Goal: Navigation & Orientation: Find specific page/section

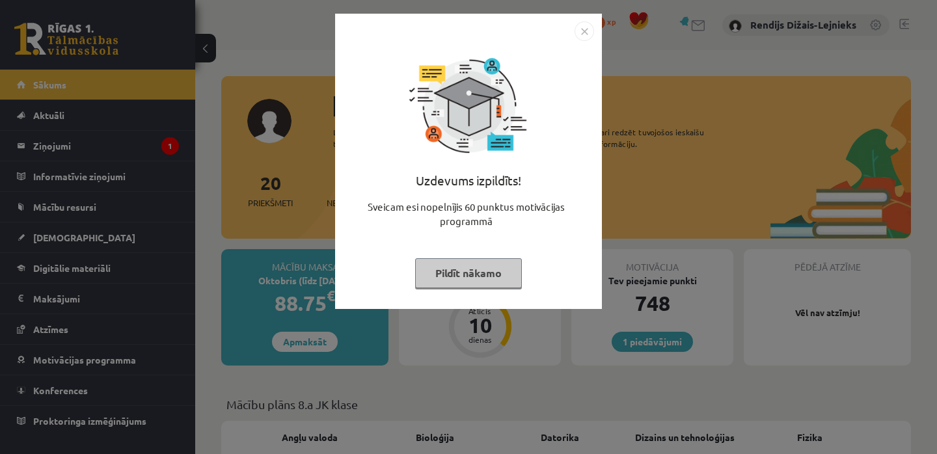
click at [585, 31] on img "Close" at bounding box center [585, 31] width 20 height 20
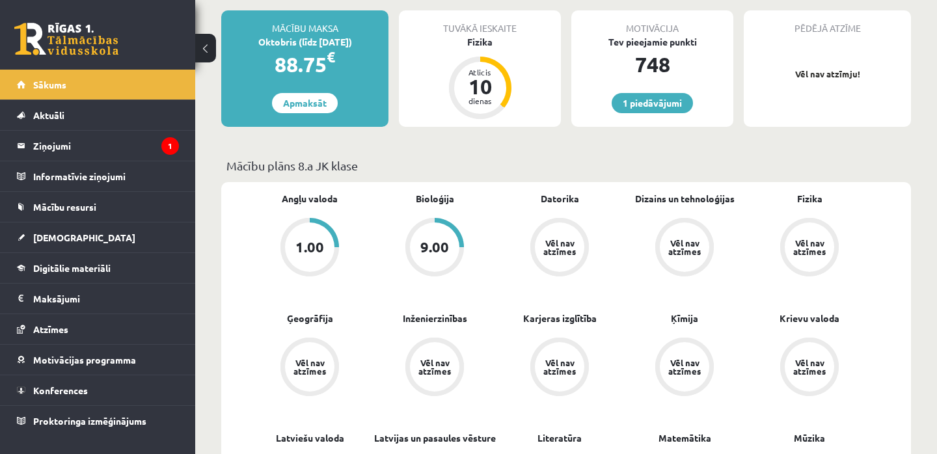
scroll to position [238, 0]
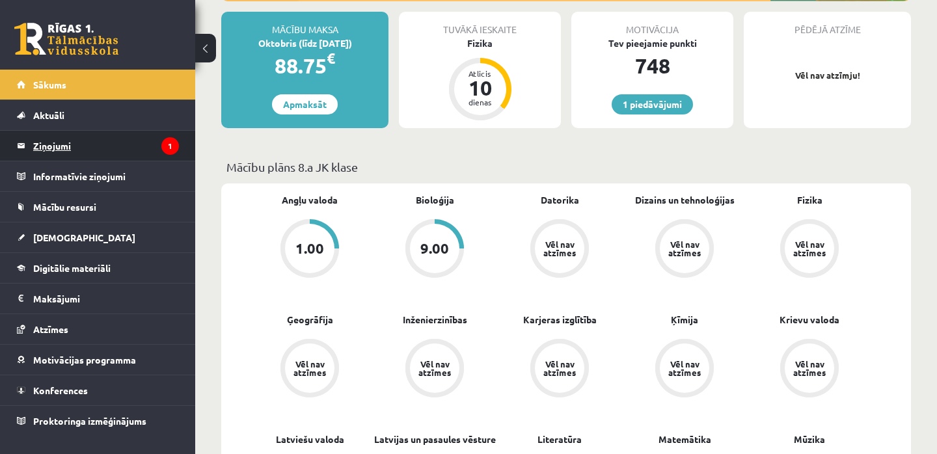
click at [66, 146] on legend "Ziņojumi 1" at bounding box center [106, 146] width 146 height 30
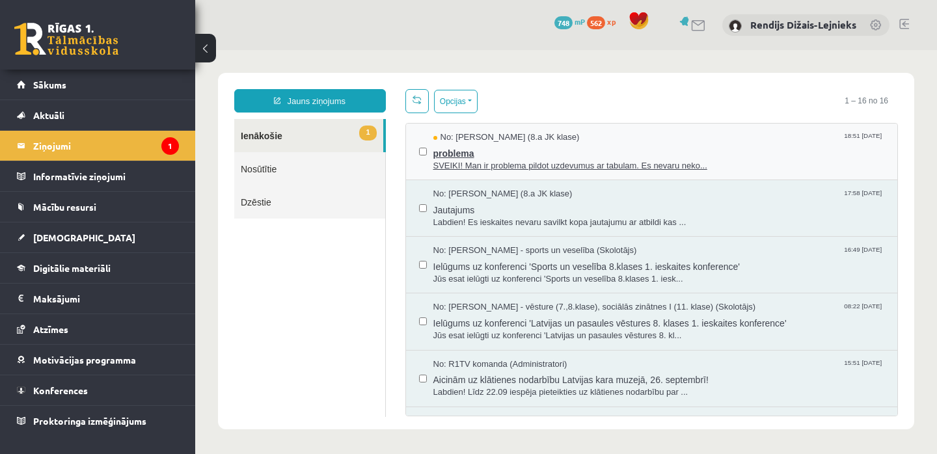
click at [469, 153] on span "problema" at bounding box center [659, 152] width 452 height 16
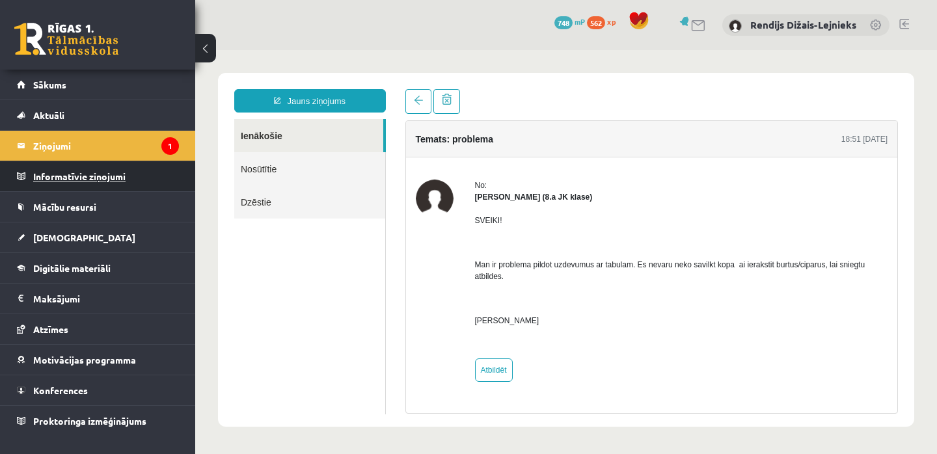
click at [68, 171] on legend "Informatīvie ziņojumi 0" at bounding box center [106, 176] width 146 height 30
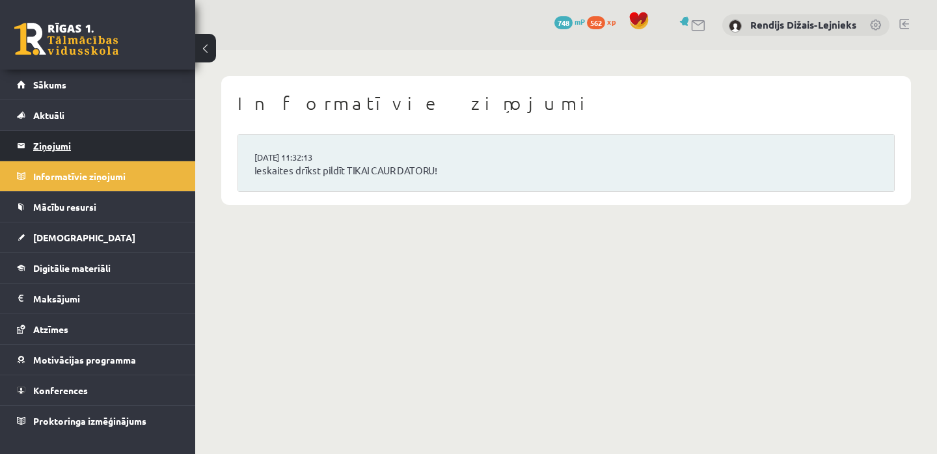
click at [62, 144] on legend "Ziņojumi 1" at bounding box center [106, 146] width 146 height 30
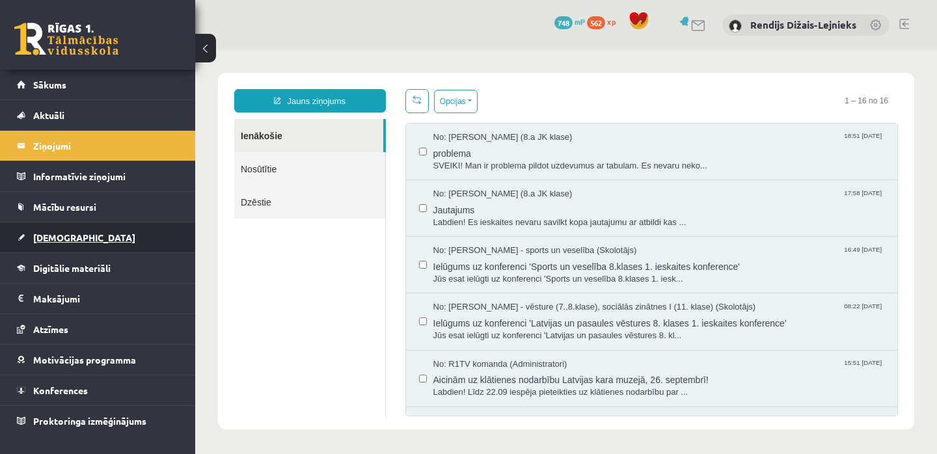
click at [58, 237] on span "[DEMOGRAPHIC_DATA]" at bounding box center [84, 238] width 102 height 12
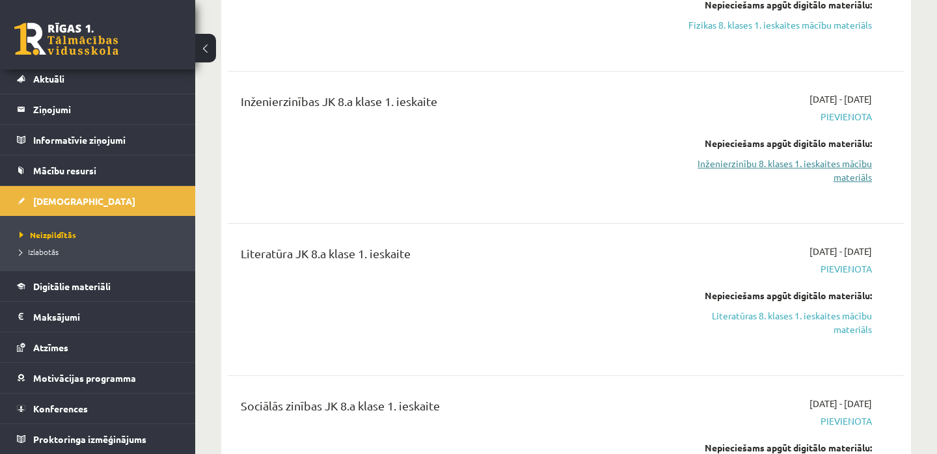
scroll to position [234, 0]
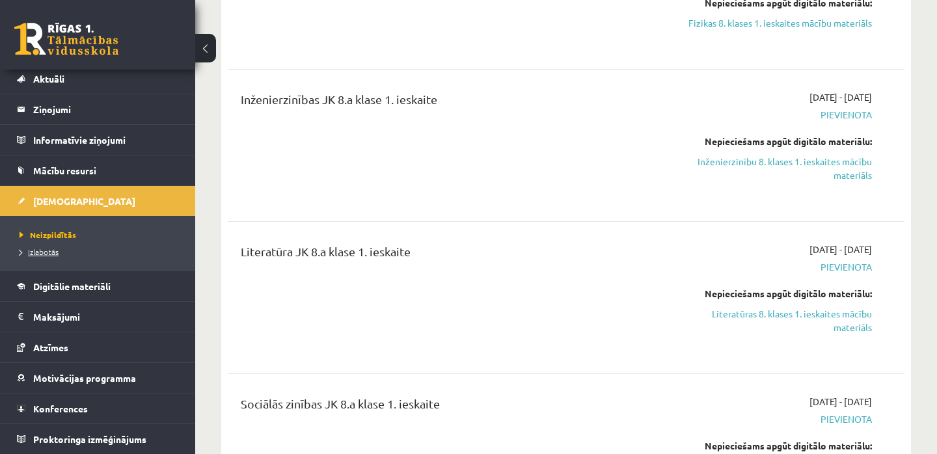
click at [49, 251] on span "Izlabotās" at bounding box center [39, 252] width 39 height 10
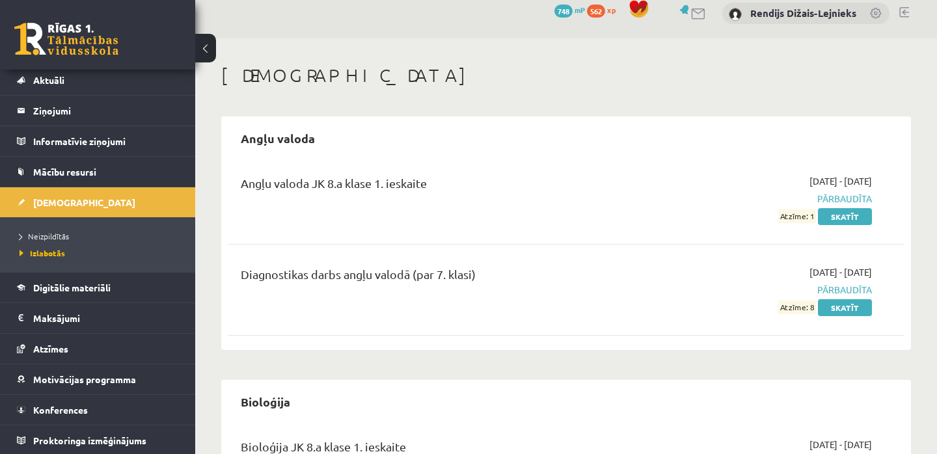
scroll to position [10, 0]
click at [46, 254] on span "Izlabotās" at bounding box center [43, 253] width 46 height 10
click at [47, 237] on span "Neizpildītās" at bounding box center [44, 236] width 49 height 10
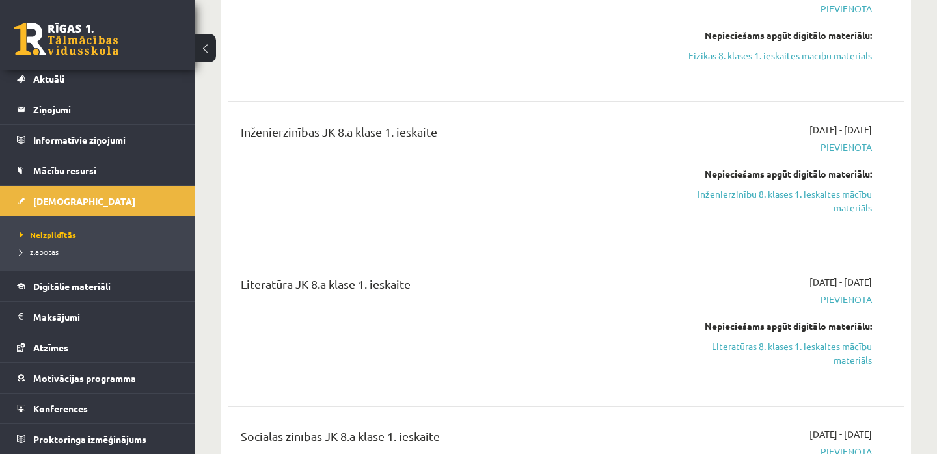
scroll to position [202, 0]
click at [50, 349] on span "Atzīmes" at bounding box center [50, 348] width 35 height 12
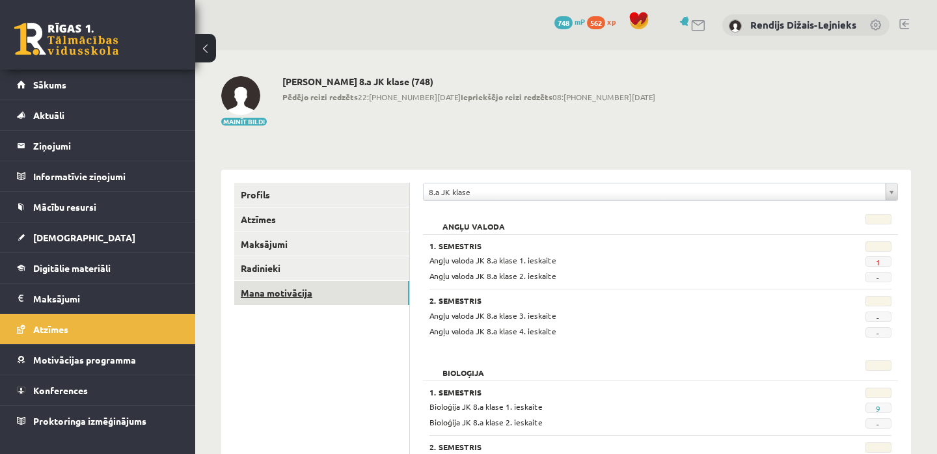
click at [268, 292] on link "Mana motivācija" at bounding box center [321, 293] width 175 height 24
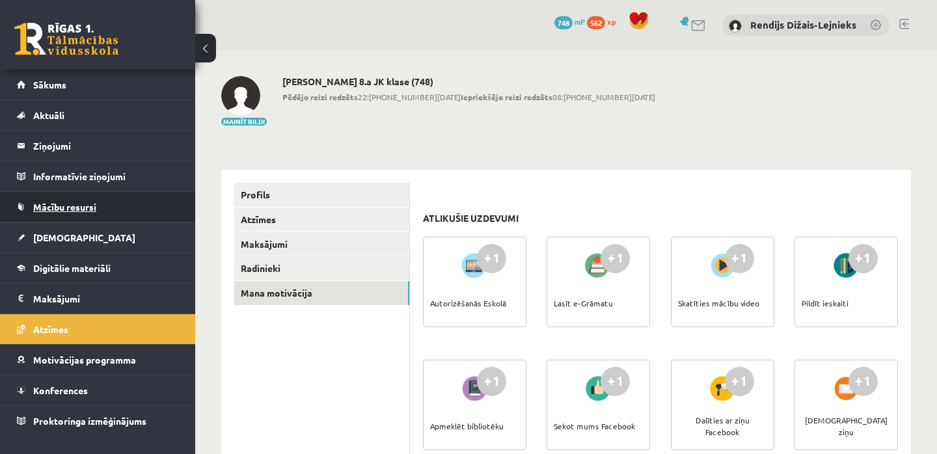
click at [67, 207] on span "Mācību resursi" at bounding box center [64, 207] width 63 height 12
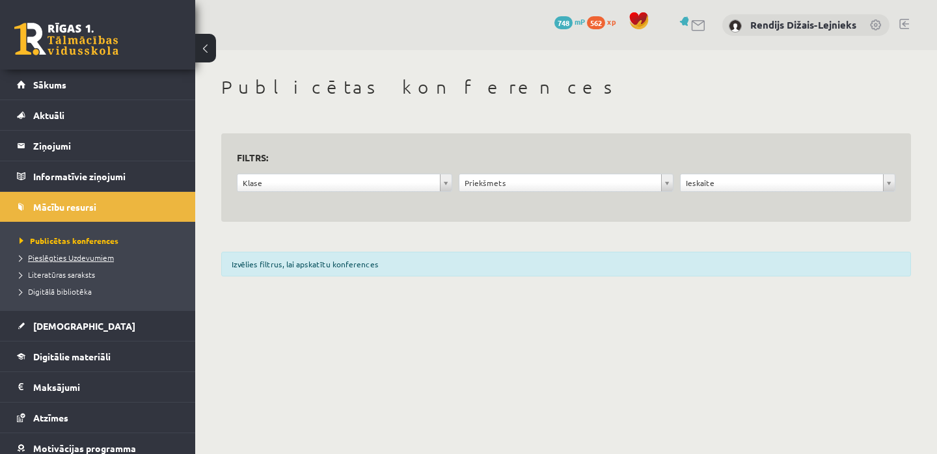
click at [52, 260] on span "Pieslēgties Uzdevumiem" at bounding box center [67, 258] width 94 height 10
click at [61, 275] on span "Literatūras saraksts" at bounding box center [57, 274] width 75 height 10
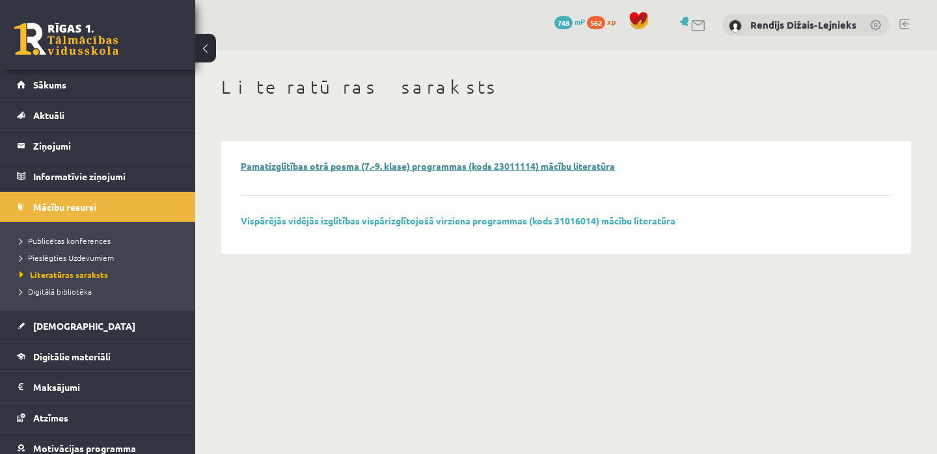
click at [286, 168] on link "Pamatizglītības otrā posma (7.-9. klase) programmas (kods 23011114) mācību lite…" at bounding box center [428, 166] width 374 height 12
click at [49, 290] on span "Digitālā bibliotēka" at bounding box center [56, 291] width 72 height 10
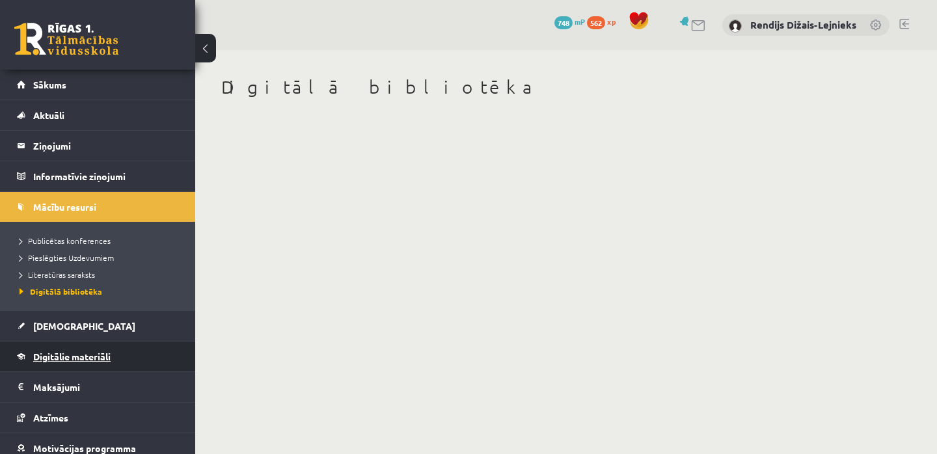
click at [52, 357] on span "Digitālie materiāli" at bounding box center [71, 357] width 77 height 12
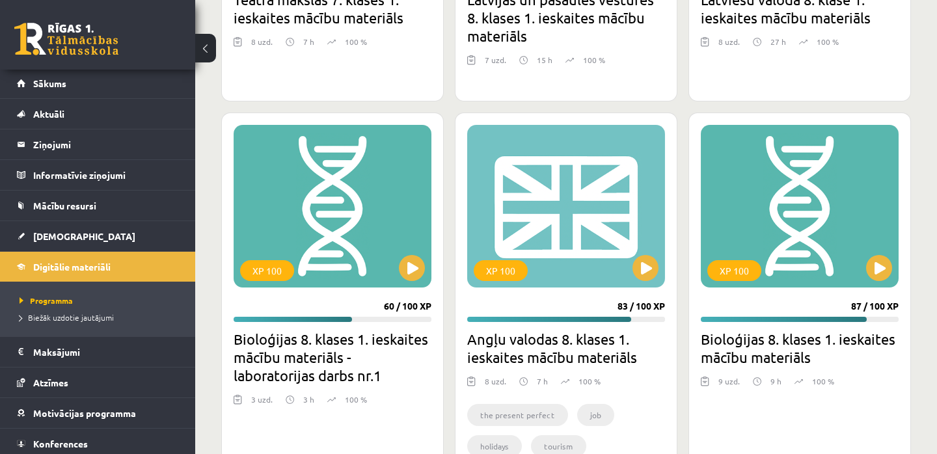
scroll to position [1785, 0]
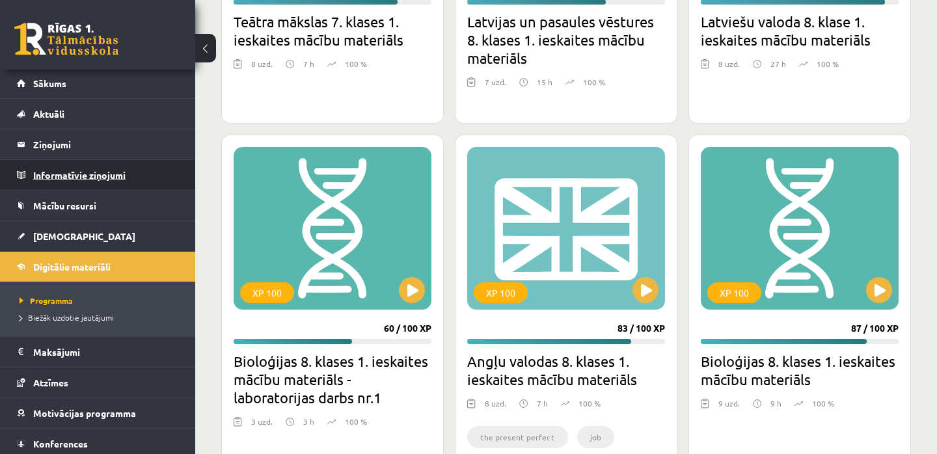
click at [100, 175] on legend "Informatīvie ziņojumi 0" at bounding box center [106, 175] width 146 height 30
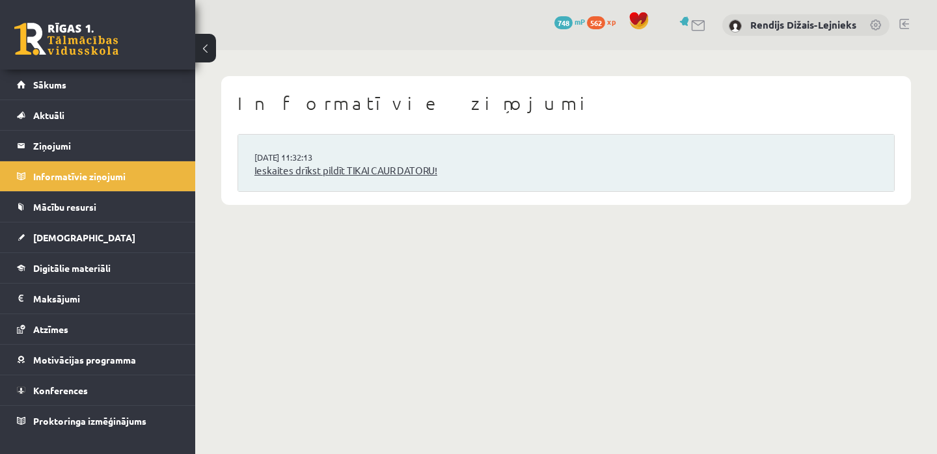
click at [297, 170] on link "Ieskaites drīkst pildīt TIKAI CAUR DATORU!" at bounding box center [566, 170] width 624 height 15
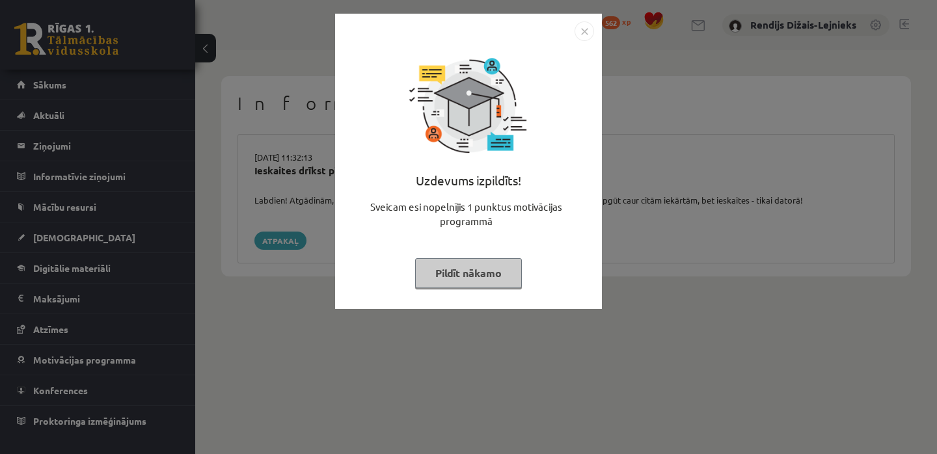
click at [454, 279] on button "Pildīt nākamo" at bounding box center [468, 273] width 107 height 30
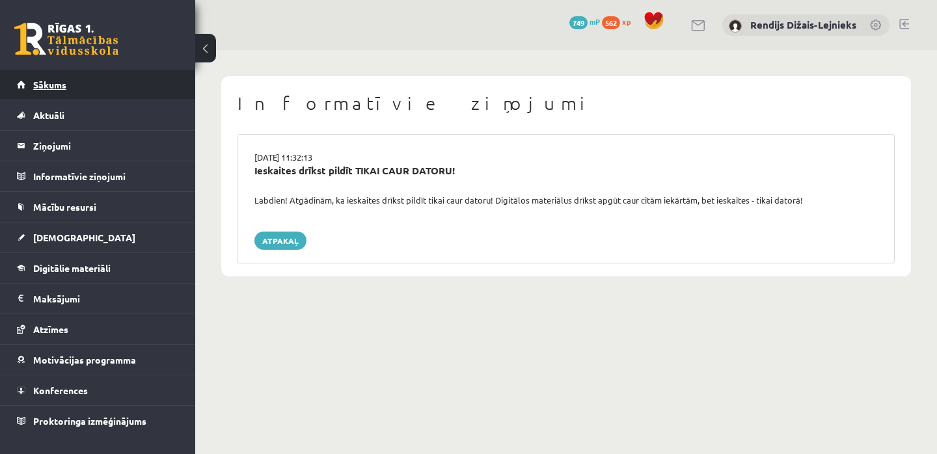
click at [57, 85] on span "Sākums" at bounding box center [49, 85] width 33 height 12
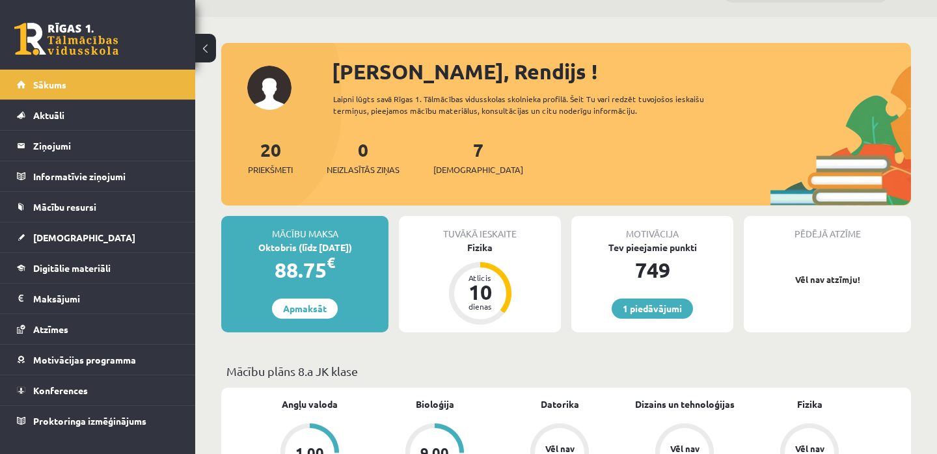
scroll to position [34, 0]
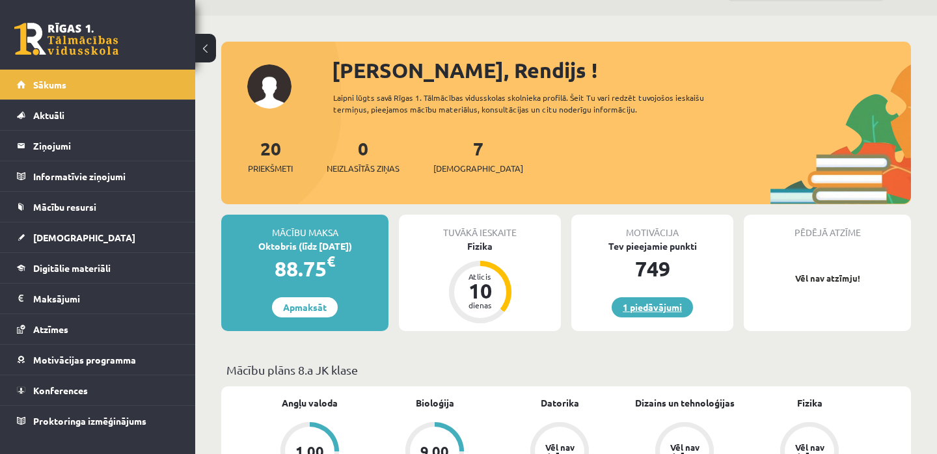
click at [645, 305] on link "1 piedāvājumi" at bounding box center [652, 307] width 81 height 20
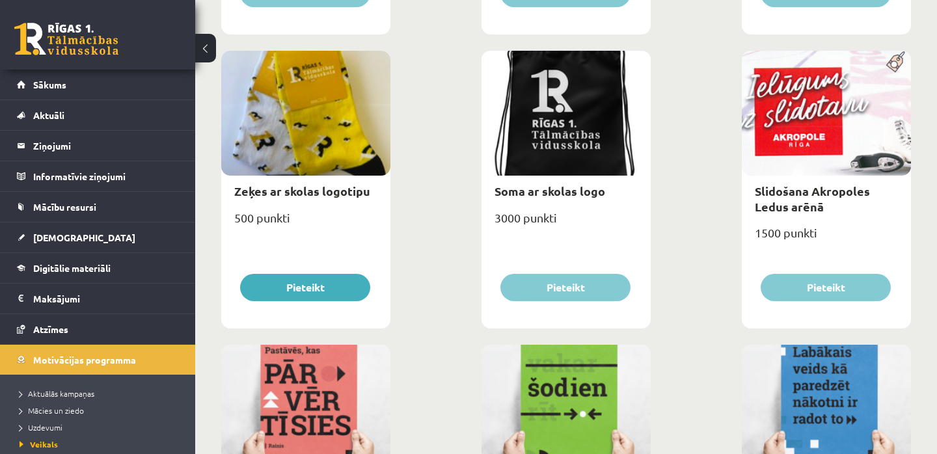
scroll to position [1344, 0]
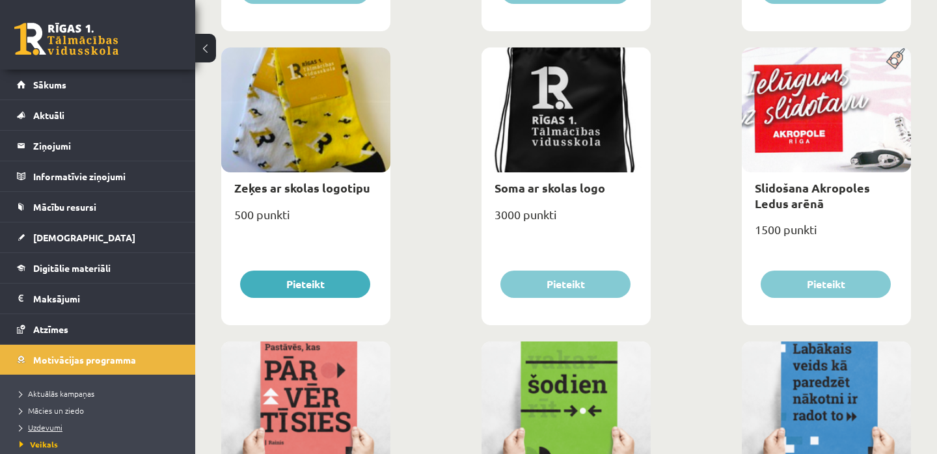
click at [49, 427] on span "Uzdevumi" at bounding box center [41, 427] width 43 height 10
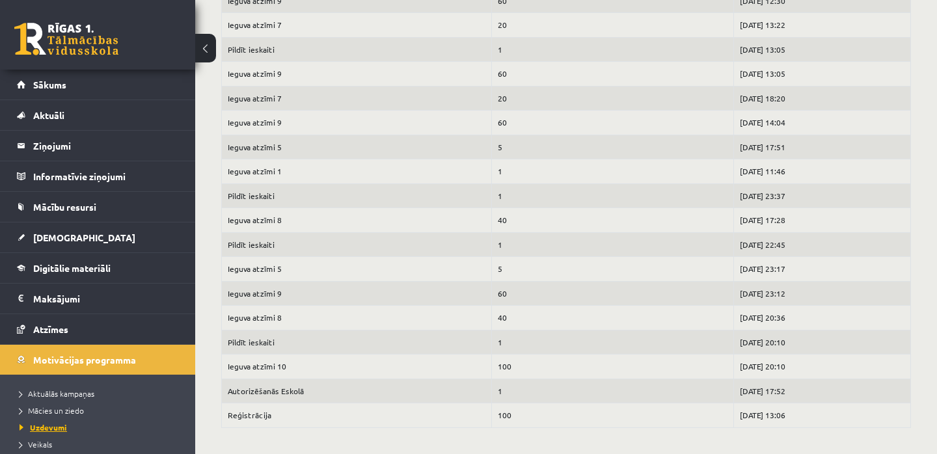
scroll to position [879, 0]
click at [55, 407] on span "Mācies un ziedo" at bounding box center [52, 410] width 64 height 10
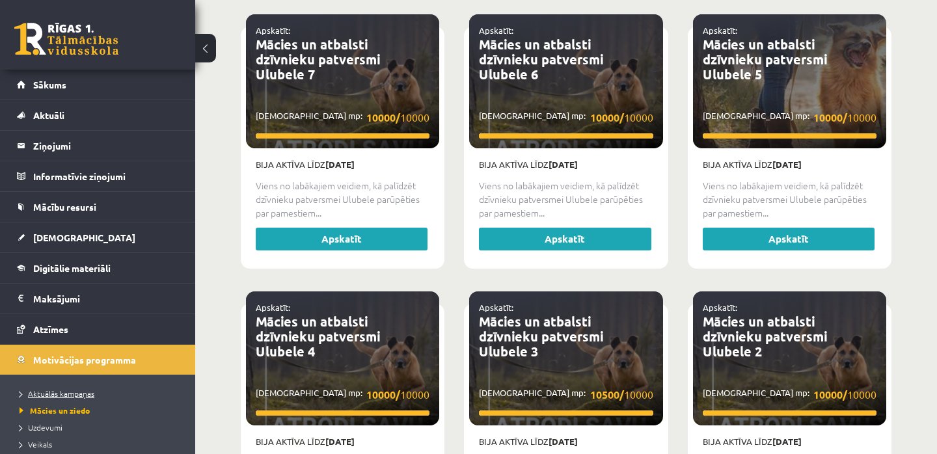
click at [58, 392] on span "Aktuālās kampaņas" at bounding box center [57, 394] width 75 height 10
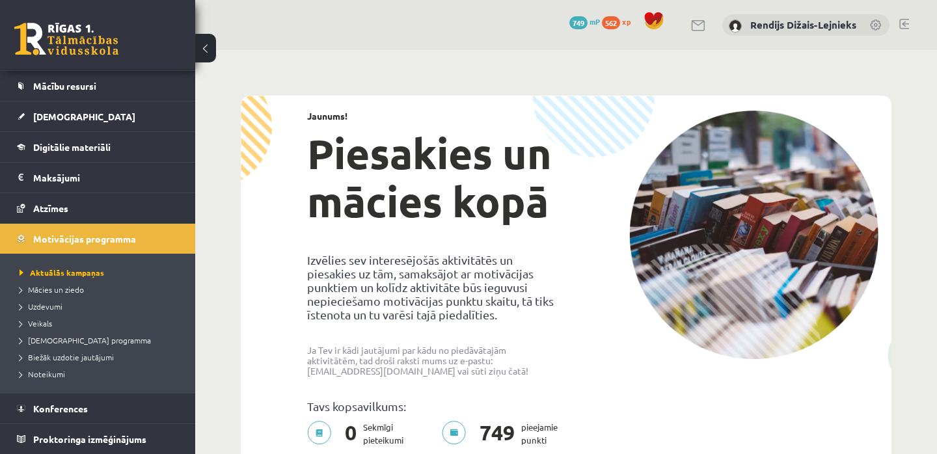
scroll to position [121, 0]
click at [49, 175] on legend "Maksājumi 0" at bounding box center [106, 178] width 146 height 30
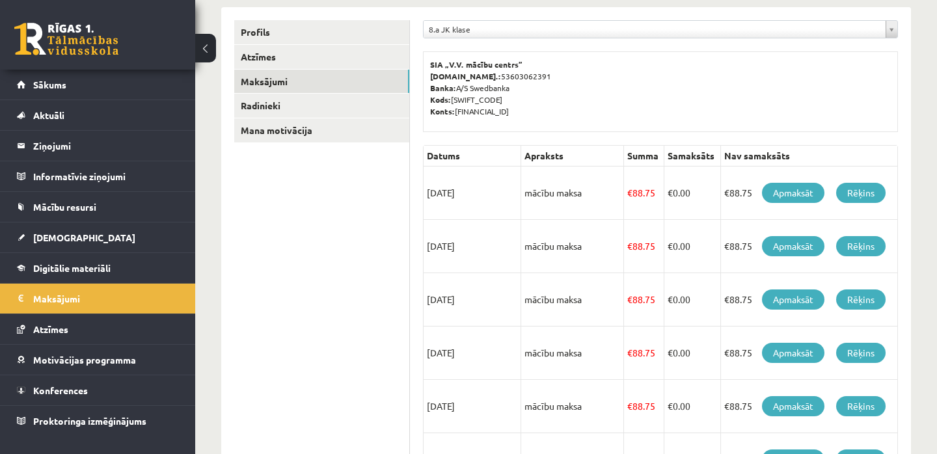
scroll to position [163, 0]
